Goal: Information Seeking & Learning: Find specific fact

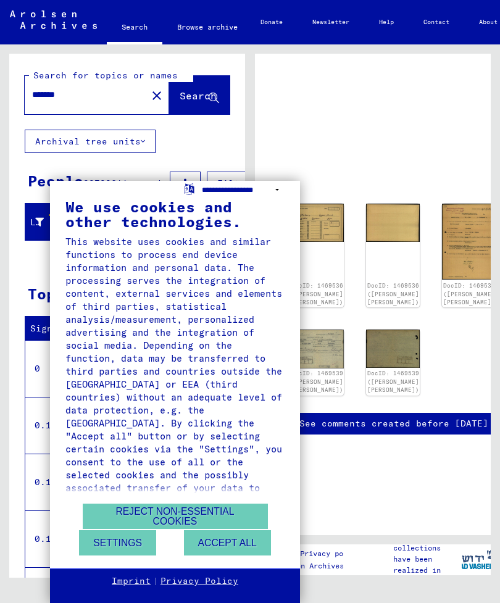
click at [283, 192] on select "**********" at bounding box center [243, 190] width 83 height 18
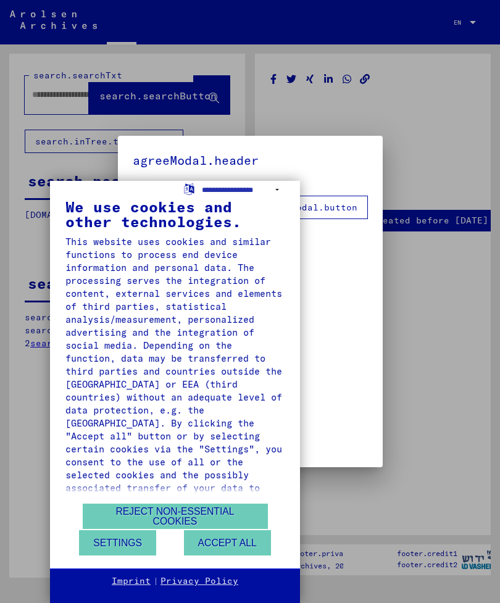
type input "*******"
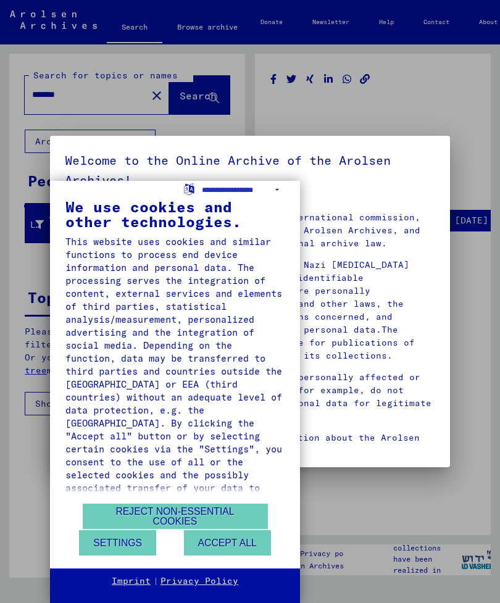
click at [184, 512] on button "Reject non-essential cookies" at bounding box center [175, 516] width 185 height 25
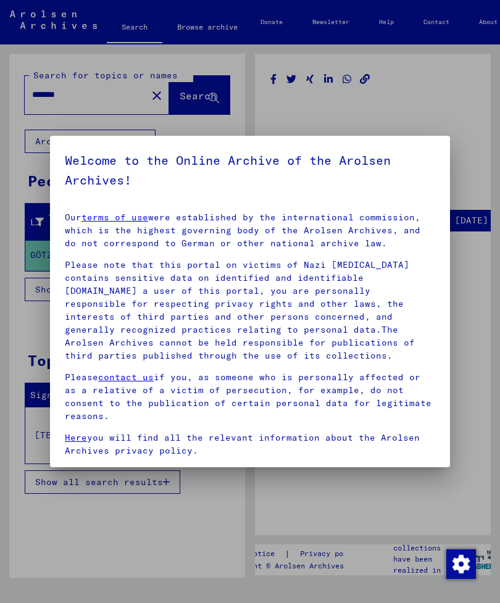
click at [488, 313] on div at bounding box center [250, 301] width 500 height 603
click at [482, 286] on div at bounding box center [250, 301] width 500 height 603
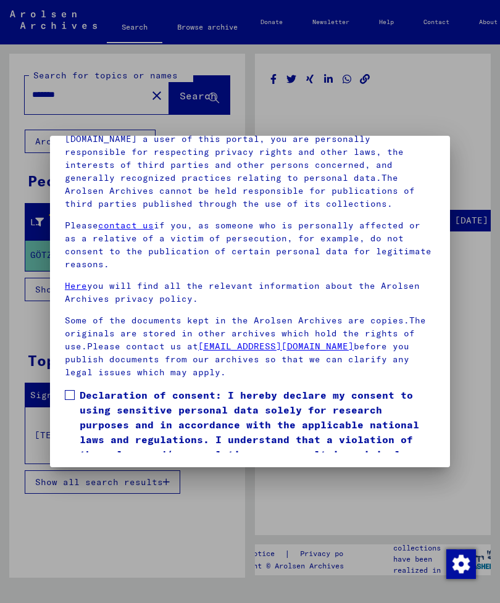
scroll to position [168, 0]
click at [78, 388] on label "Declaration of consent: I hereby declare my consent to using sensitive personal…" at bounding box center [250, 432] width 370 height 89
click at [100, 483] on button "I agree" at bounding box center [95, 494] width 60 height 23
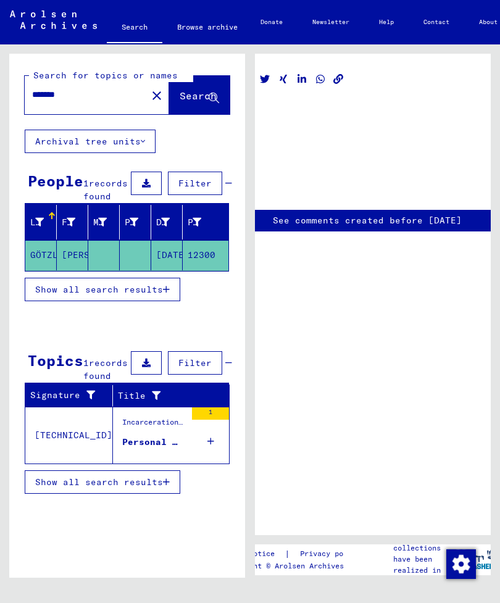
scroll to position [0, 27]
click at [197, 97] on span "Search" at bounding box center [198, 96] width 37 height 12
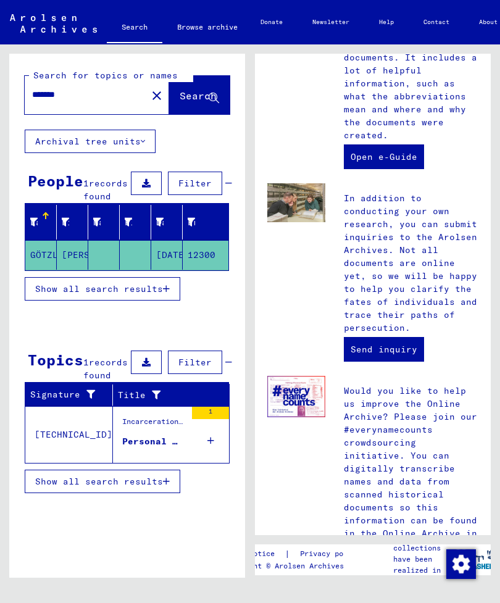
scroll to position [653, 0]
click at [116, 270] on mat-cell at bounding box center [103, 255] width 31 height 30
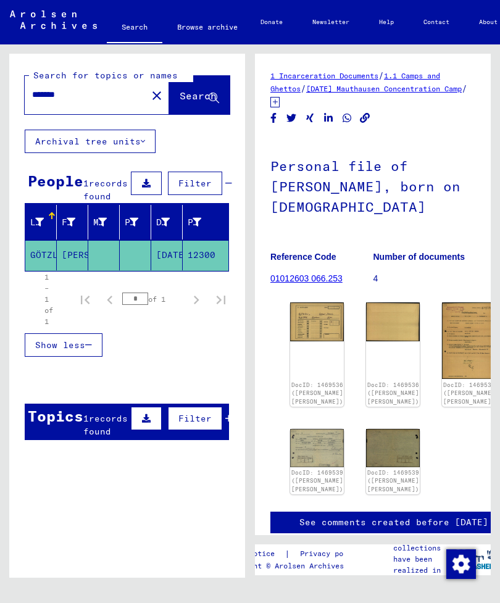
click at [479, 460] on yv-its-full-details "1 Incarceration Documents / 1.1 Camps and Ghettos / [DATE] Mauthausen Concentra…" at bounding box center [373, 314] width 236 height 490
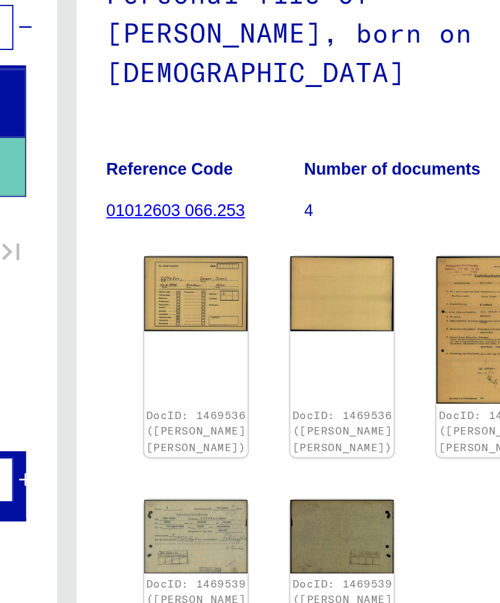
click at [290, 303] on img at bounding box center [317, 322] width 54 height 38
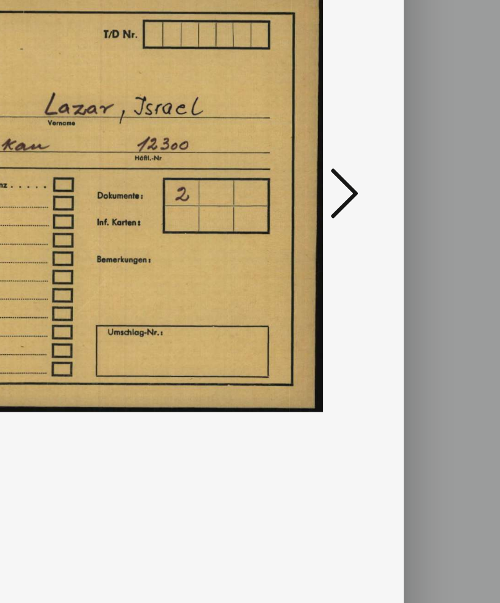
click at [412, 255] on icon at bounding box center [419, 270] width 15 height 30
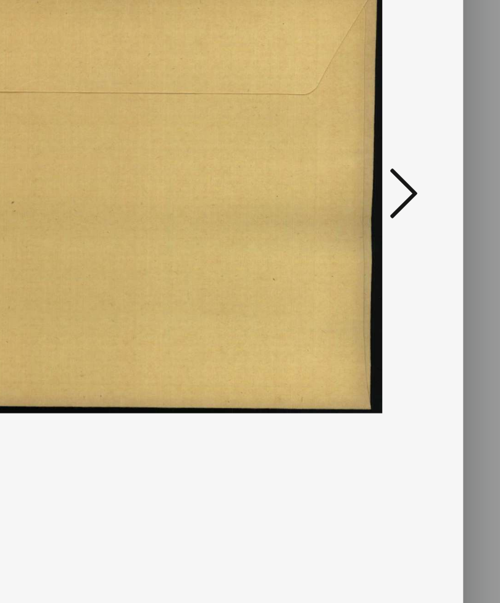
click at [408, 253] on button at bounding box center [419, 270] width 22 height 35
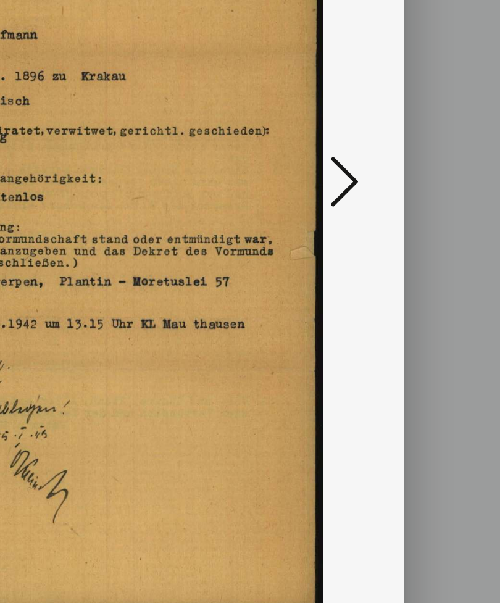
click at [412, 255] on icon at bounding box center [419, 270] width 15 height 30
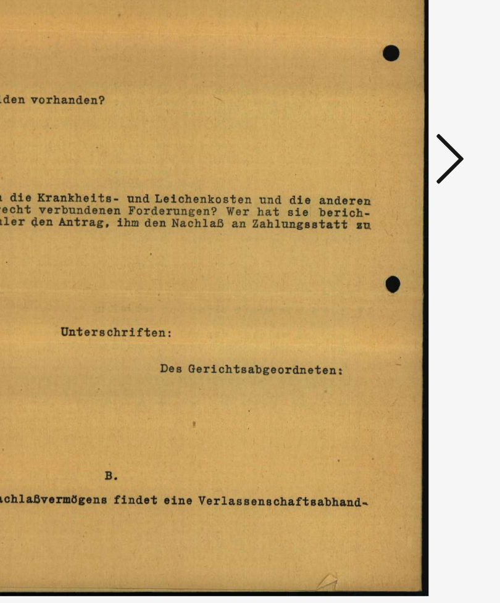
click at [412, 255] on icon at bounding box center [419, 270] width 15 height 30
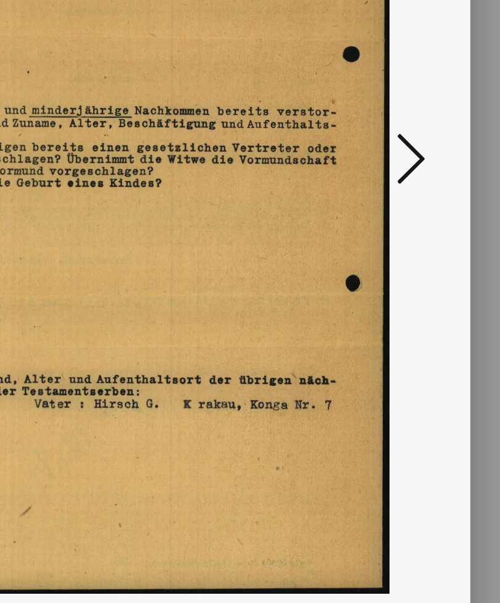
click at [412, 255] on icon at bounding box center [419, 270] width 15 height 30
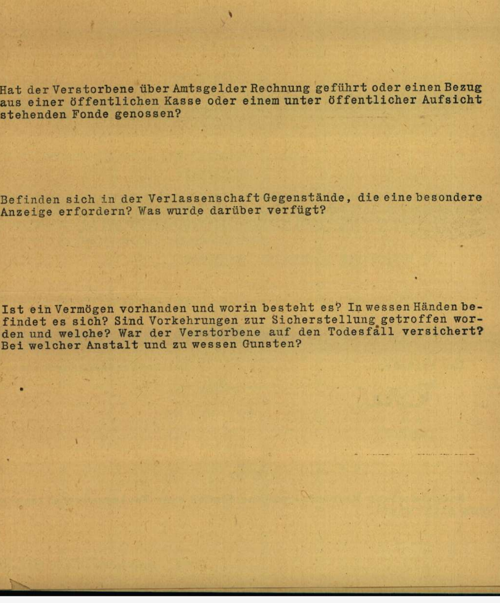
click at [232, 270] on img at bounding box center [250, 271] width 316 height 480
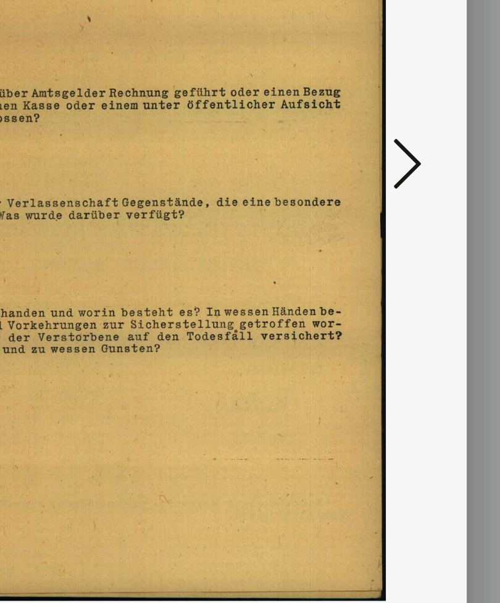
click at [412, 255] on icon at bounding box center [419, 270] width 15 height 30
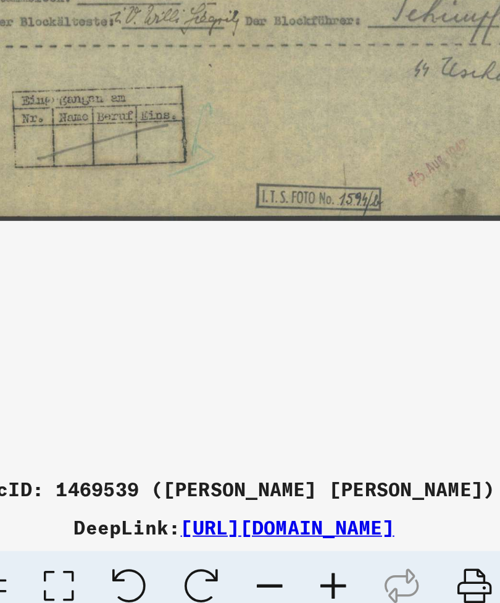
click at [356, 555] on icon at bounding box center [375, 574] width 38 height 38
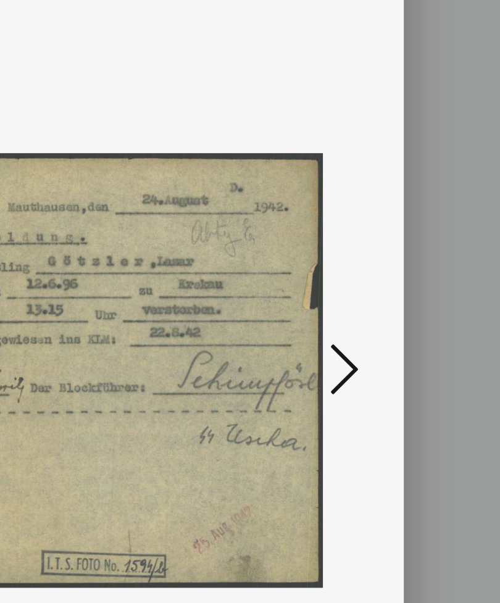
click at [412, 255] on icon at bounding box center [419, 270] width 15 height 30
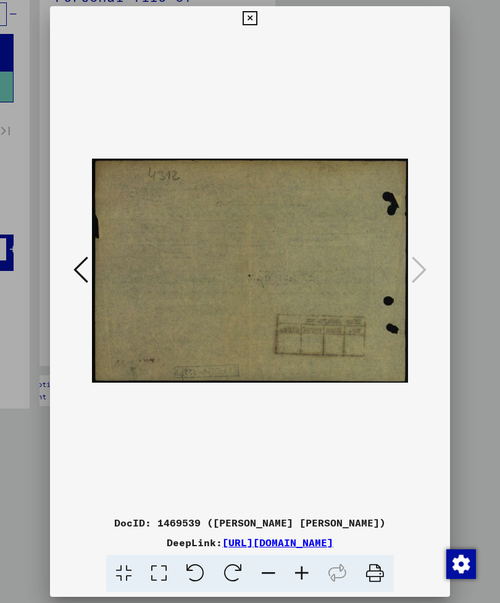
click at [304, 549] on link "[URL][DOMAIN_NAME]" at bounding box center [277, 543] width 111 height 12
